Goal: Transaction & Acquisition: Purchase product/service

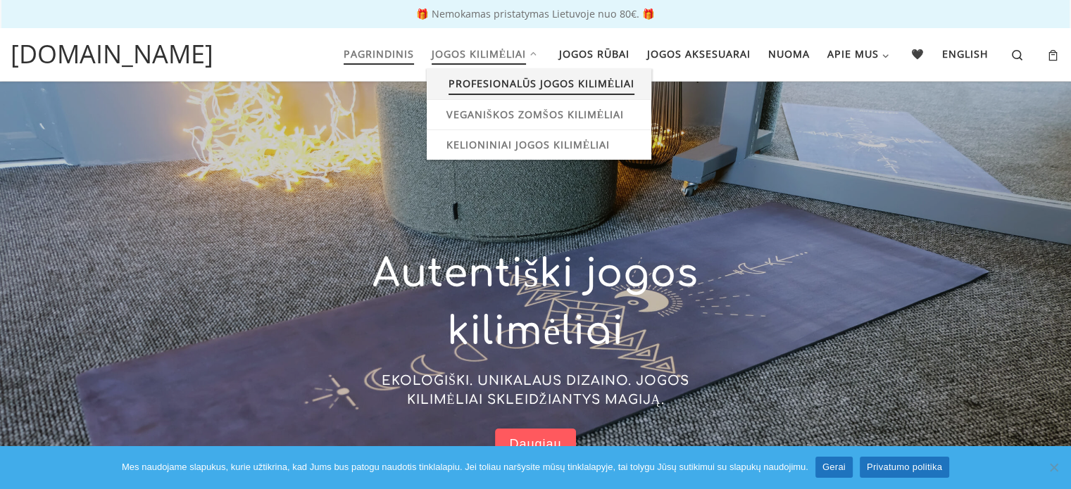
click at [476, 90] on span "Profesionalūs jogos kilimėliai" at bounding box center [542, 82] width 187 height 26
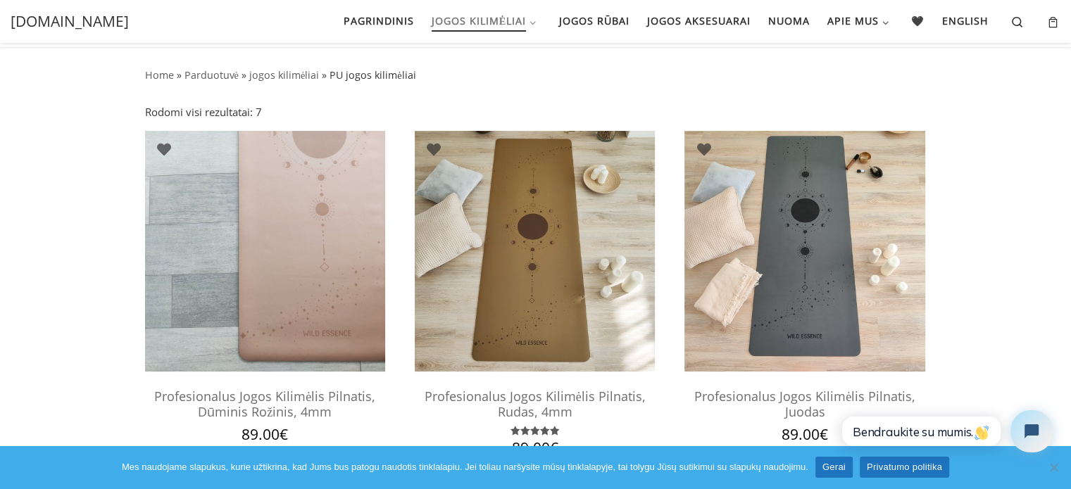
scroll to position [26, 0]
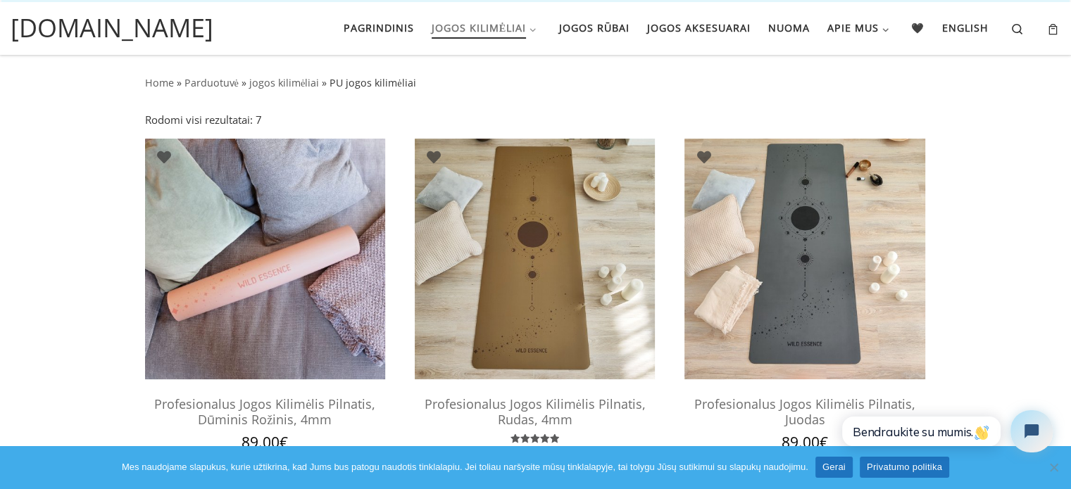
click at [323, 206] on img at bounding box center [265, 259] width 240 height 240
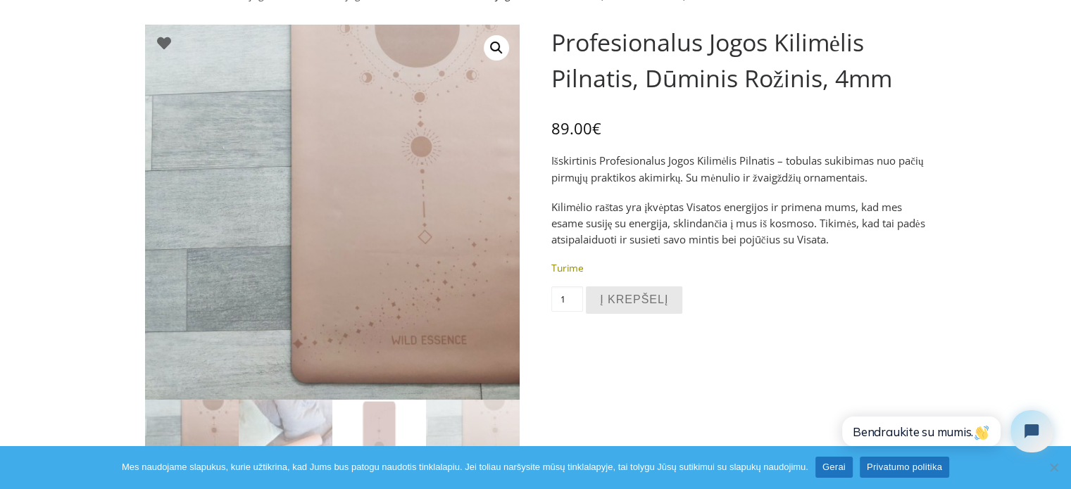
scroll to position [57, 0]
